Goal: Find specific page/section: Find specific page/section

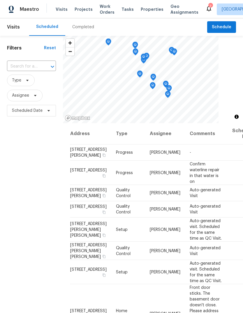
click at [150, 10] on span "Properties" at bounding box center [152, 9] width 23 height 6
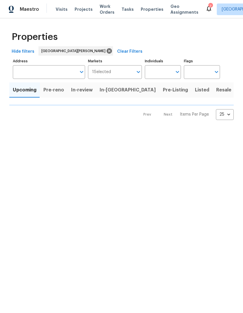
click at [61, 5] on div "Visits Projects Work Orders Tasks Properties Geo Assignments" at bounding box center [131, 9] width 150 height 12
click at [63, 9] on span "Visits" at bounding box center [62, 9] width 12 height 6
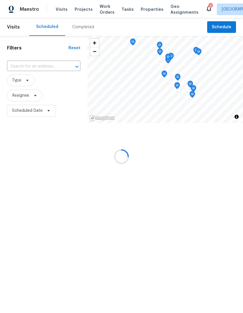
click at [86, 29] on div at bounding box center [121, 156] width 243 height 313
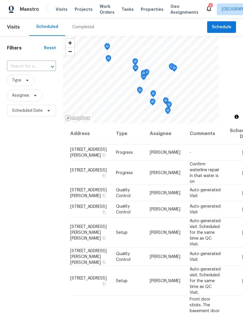
click at [92, 29] on div "Completed" at bounding box center [83, 26] width 36 height 17
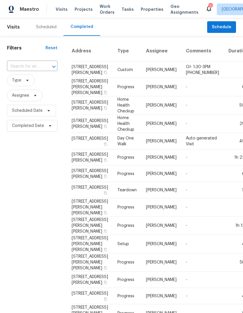
click at [48, 28] on div "Scheduled" at bounding box center [46, 27] width 20 height 6
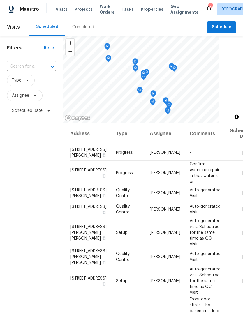
click at [84, 11] on span "Projects" at bounding box center [84, 9] width 18 height 6
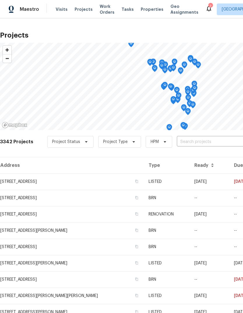
click at [204, 145] on input "text" at bounding box center [210, 141] width 67 height 9
type input "gross"
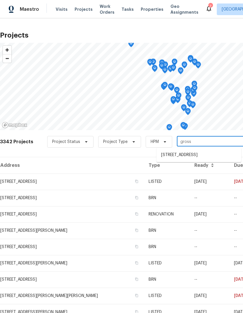
click at [202, 158] on li "[STREET_ADDRESS]" at bounding box center [198, 155] width 85 height 10
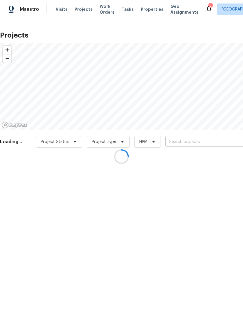
type input "[STREET_ADDRESS]"
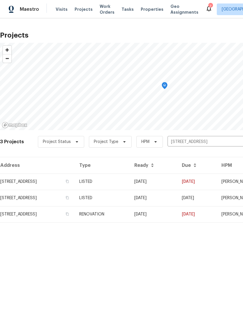
click at [130, 177] on td "LISTED" at bounding box center [102, 182] width 55 height 16
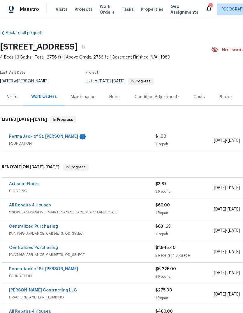
click at [50, 135] on link "Perma Jack of St. [PERSON_NAME]" at bounding box center [43, 136] width 69 height 4
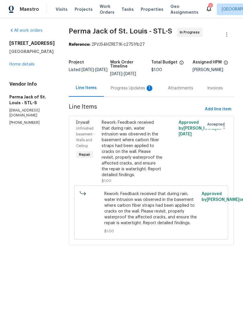
click at [119, 91] on div "Progress Updates 1" at bounding box center [132, 87] width 57 height 17
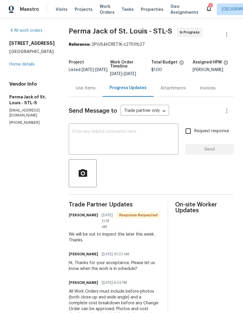
click at [76, 87] on div "Line Items" at bounding box center [86, 88] width 20 height 6
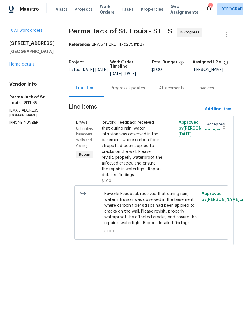
click at [116, 92] on div "Progress Updates" at bounding box center [128, 87] width 48 height 17
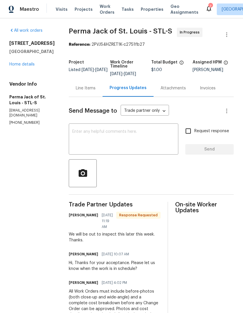
click at [105, 142] on textarea at bounding box center [123, 140] width 102 height 20
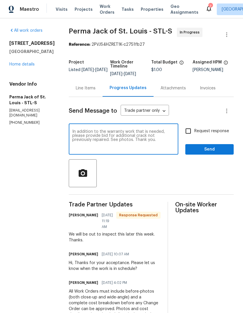
type textarea "In addition to the warranty work that is needed, please provide bid for additio…"
click at [190, 184] on div at bounding box center [151, 173] width 165 height 28
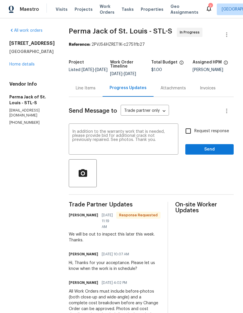
click at [218, 132] on span "Request response" at bounding box center [211, 131] width 35 height 6
click at [194, 132] on input "Request response" at bounding box center [188, 131] width 12 height 12
checkbox input "true"
click at [78, 170] on icon "button" at bounding box center [83, 173] width 10 height 10
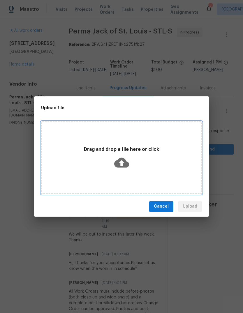
click at [126, 159] on icon at bounding box center [121, 162] width 15 height 15
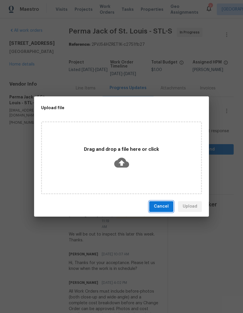
click at [161, 202] on button "Cancel" at bounding box center [161, 206] width 24 height 11
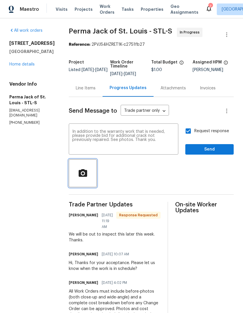
click at [78, 178] on icon "button" at bounding box center [83, 173] width 10 height 10
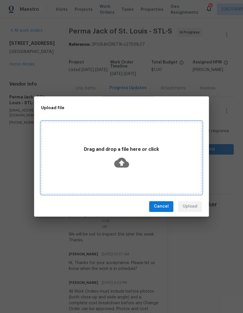
click at [124, 166] on icon at bounding box center [121, 162] width 15 height 10
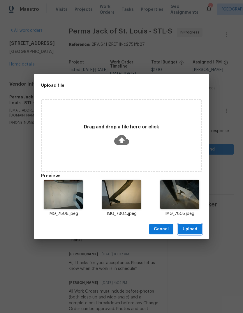
click at [195, 229] on span "Upload" at bounding box center [190, 229] width 15 height 7
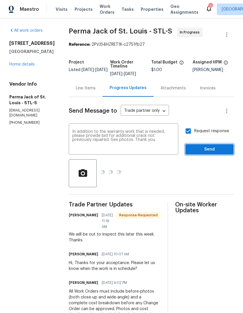
click at [223, 148] on span "Send" at bounding box center [209, 149] width 39 height 7
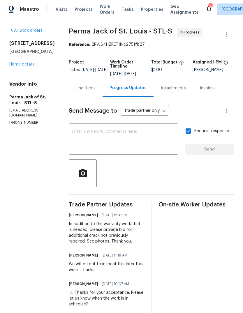
click at [20, 66] on link "Home details" at bounding box center [21, 64] width 25 height 4
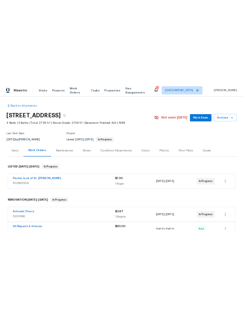
scroll to position [2, 0]
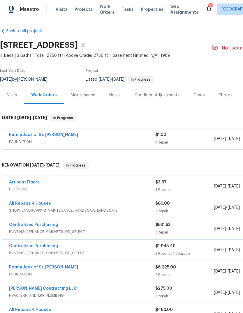
click at [83, 8] on span "Projects" at bounding box center [84, 9] width 18 height 6
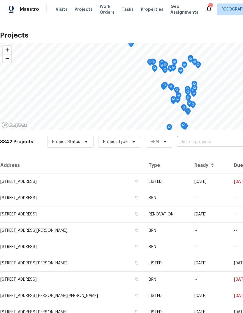
click at [210, 135] on div "3342 Projects Project Status Project Type HPM ​" at bounding box center [164, 145] width 329 height 23
click at [213, 145] on input "text" at bounding box center [210, 141] width 67 height 9
type input "[PERSON_NAME]"
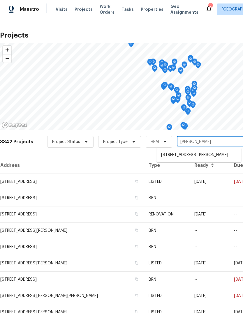
click at [203, 154] on li "[STREET_ADDRESS][PERSON_NAME]" at bounding box center [198, 155] width 85 height 10
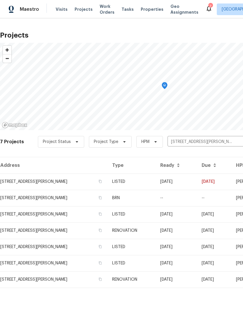
click at [145, 181] on td "LISTED" at bounding box center [131, 182] width 48 height 16
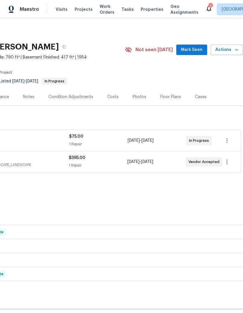
scroll to position [0, 86]
click at [197, 48] on span "Mark Seen" at bounding box center [192, 49] width 22 height 7
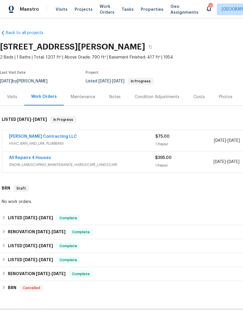
scroll to position [0, 0]
